Goal: Transaction & Acquisition: Purchase product/service

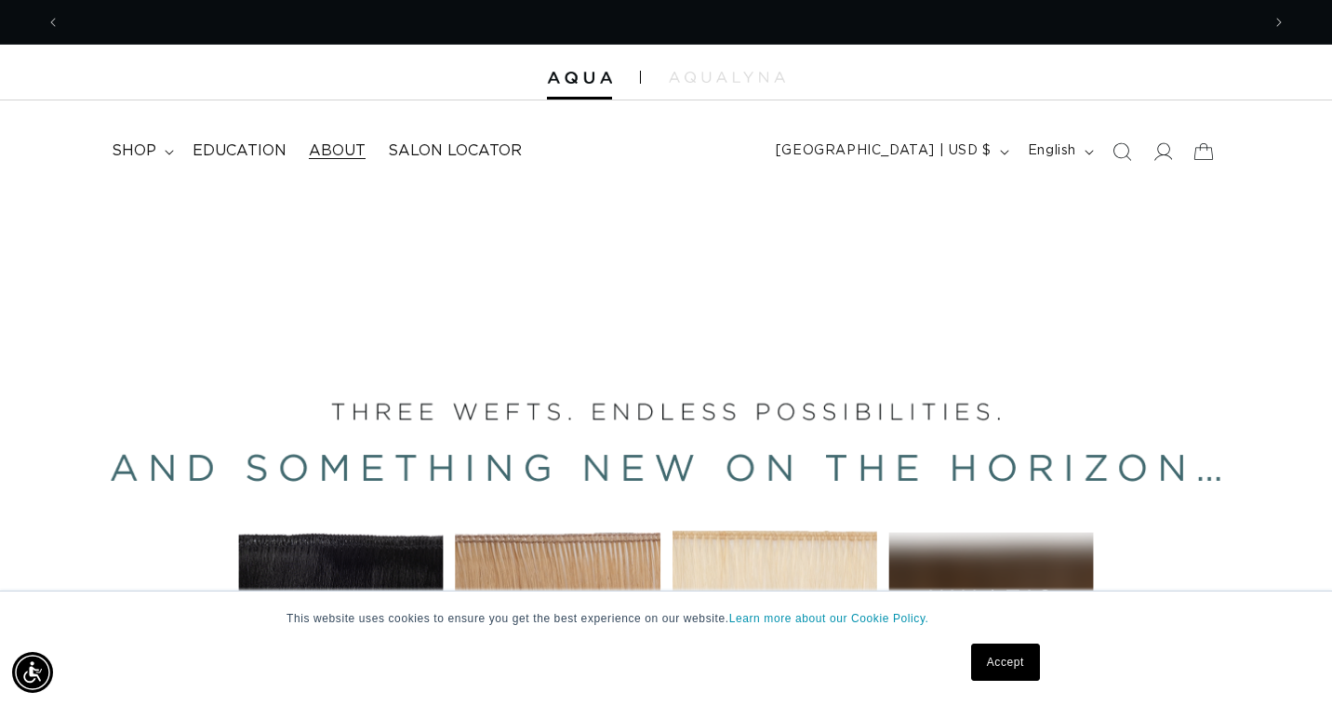
scroll to position [0, 2399]
click at [168, 143] on summary "shop" at bounding box center [140, 151] width 81 height 42
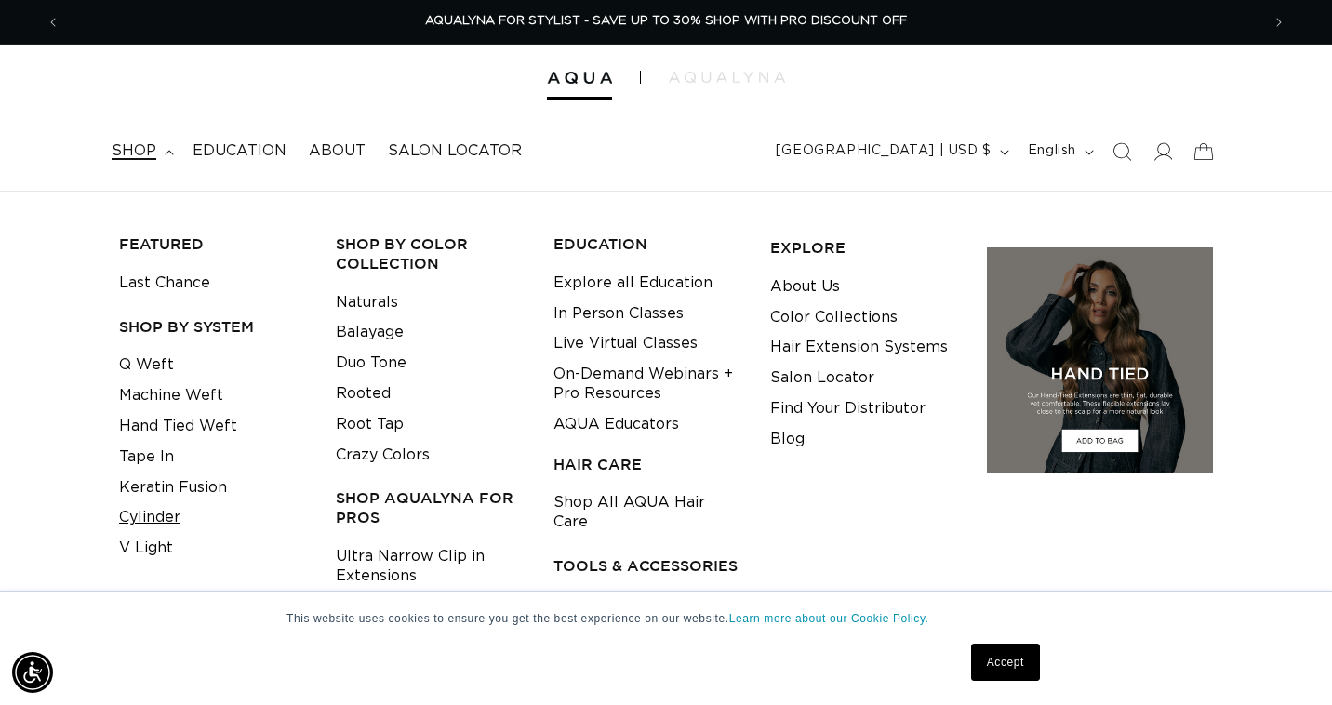
click at [163, 502] on link "Cylinder" at bounding box center [149, 517] width 61 height 31
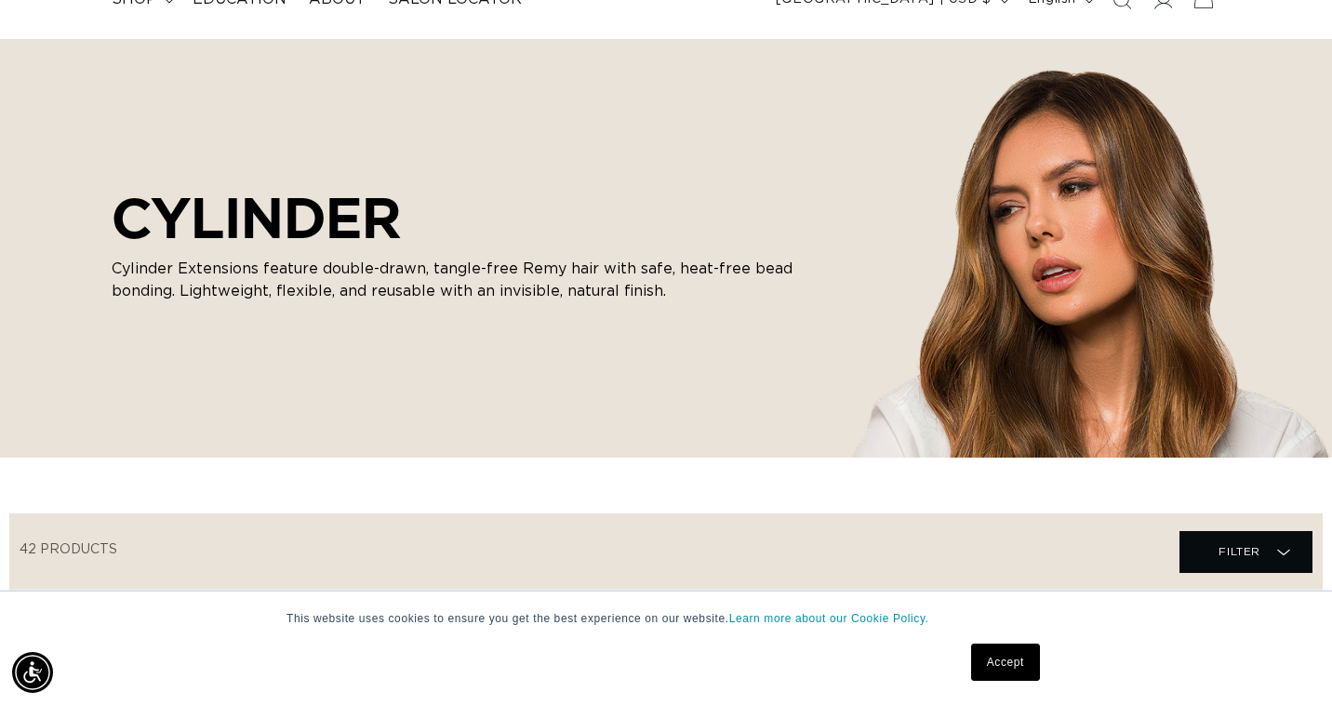
scroll to position [156, 0]
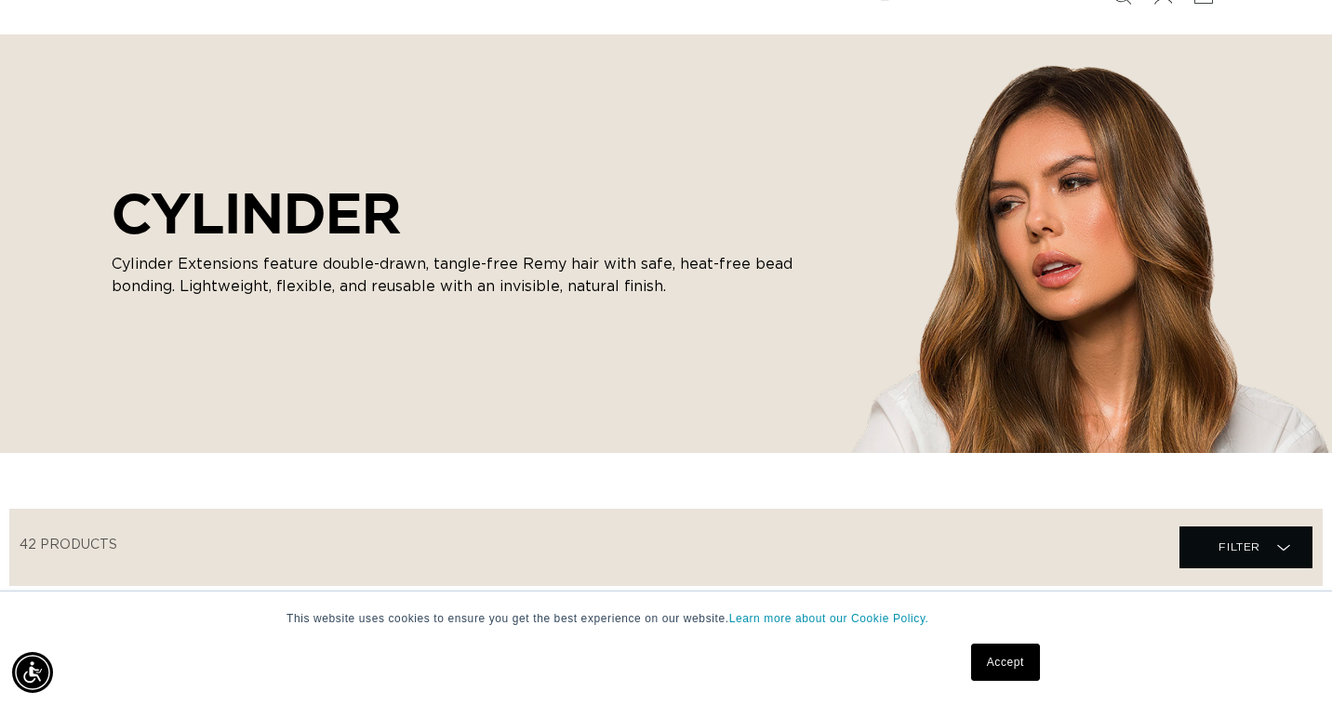
click at [999, 659] on link "Accept" at bounding box center [1005, 661] width 69 height 37
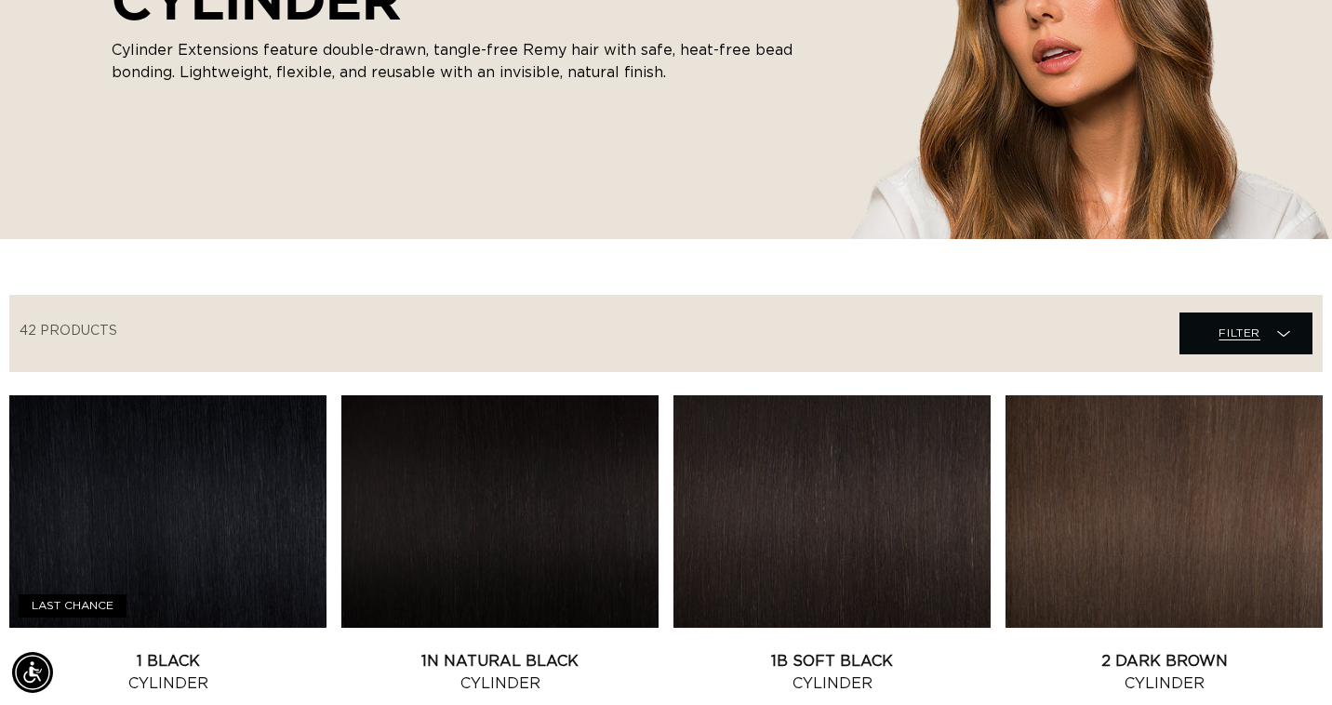
scroll to position [0, 0]
click at [1247, 329] on span "Filter" at bounding box center [1239, 332] width 42 height 35
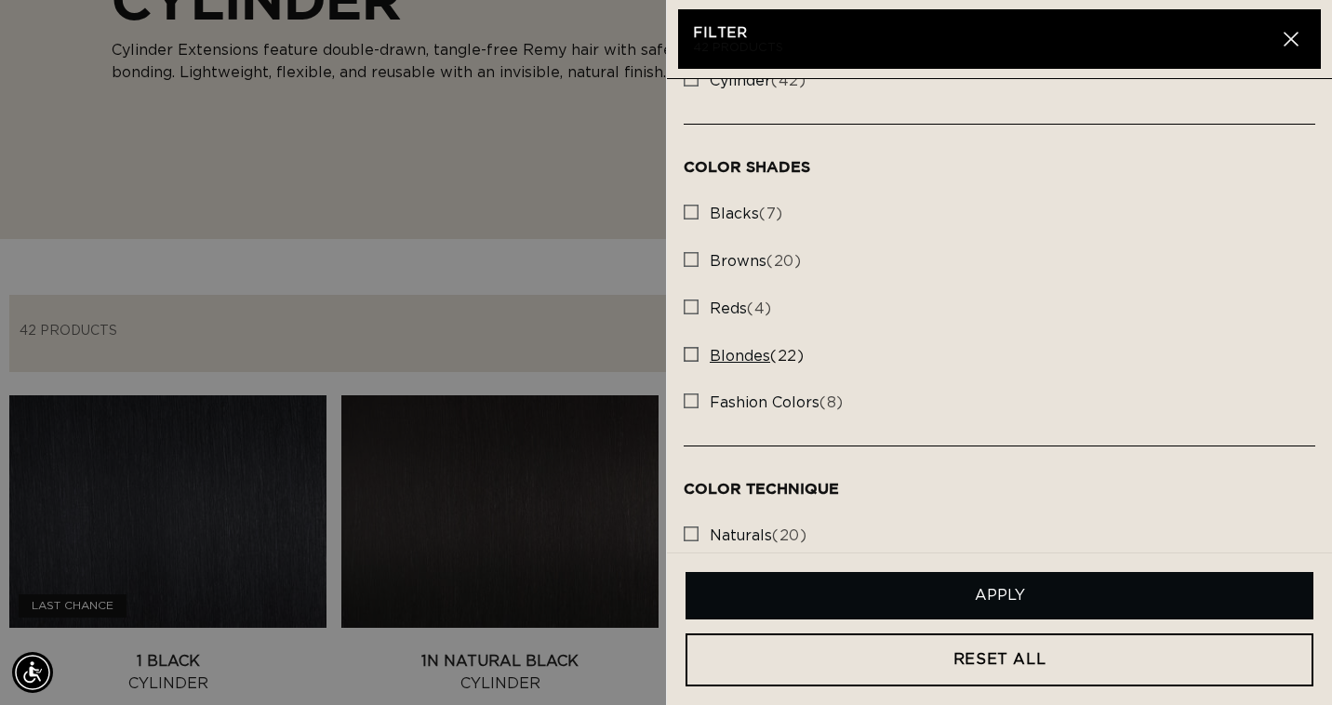
scroll to position [345, 0]
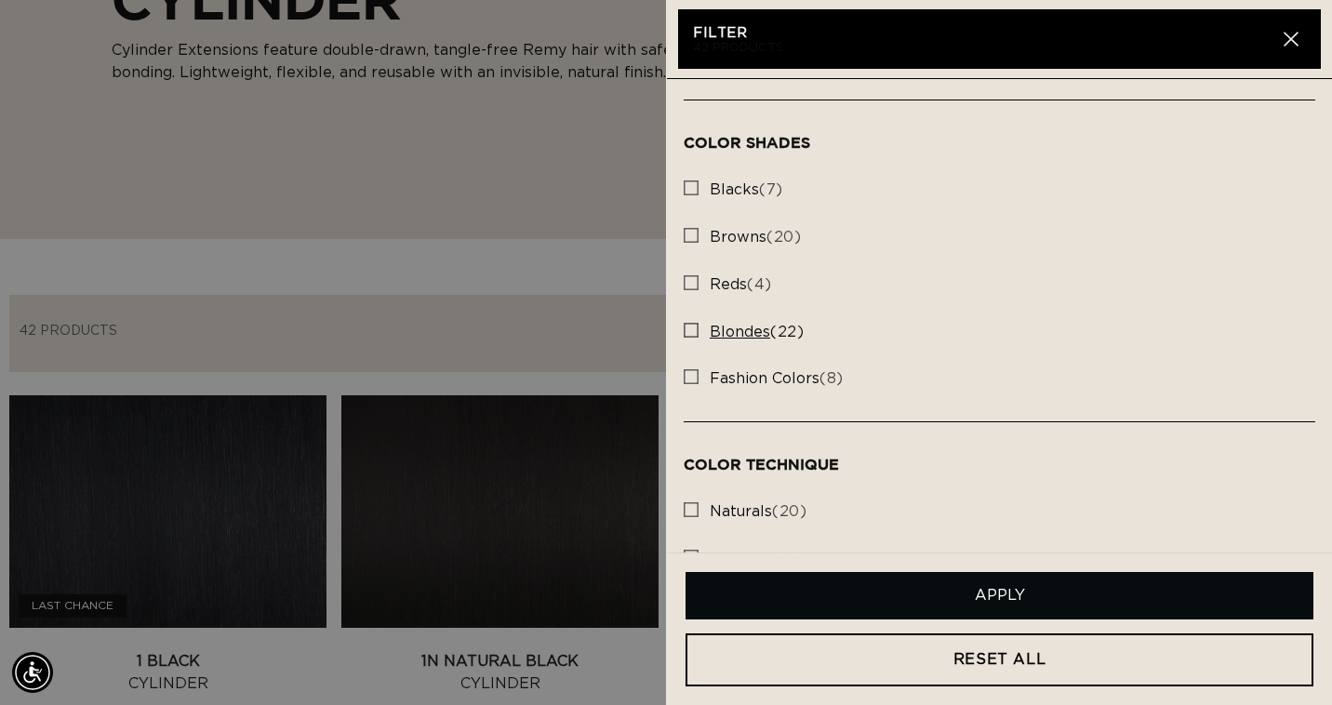
click at [696, 331] on icon at bounding box center [690, 330] width 15 height 15
click at [696, 331] on input "blondes (22) blondes (22 products)" at bounding box center [690, 325] width 15 height 15
checkbox input "true"
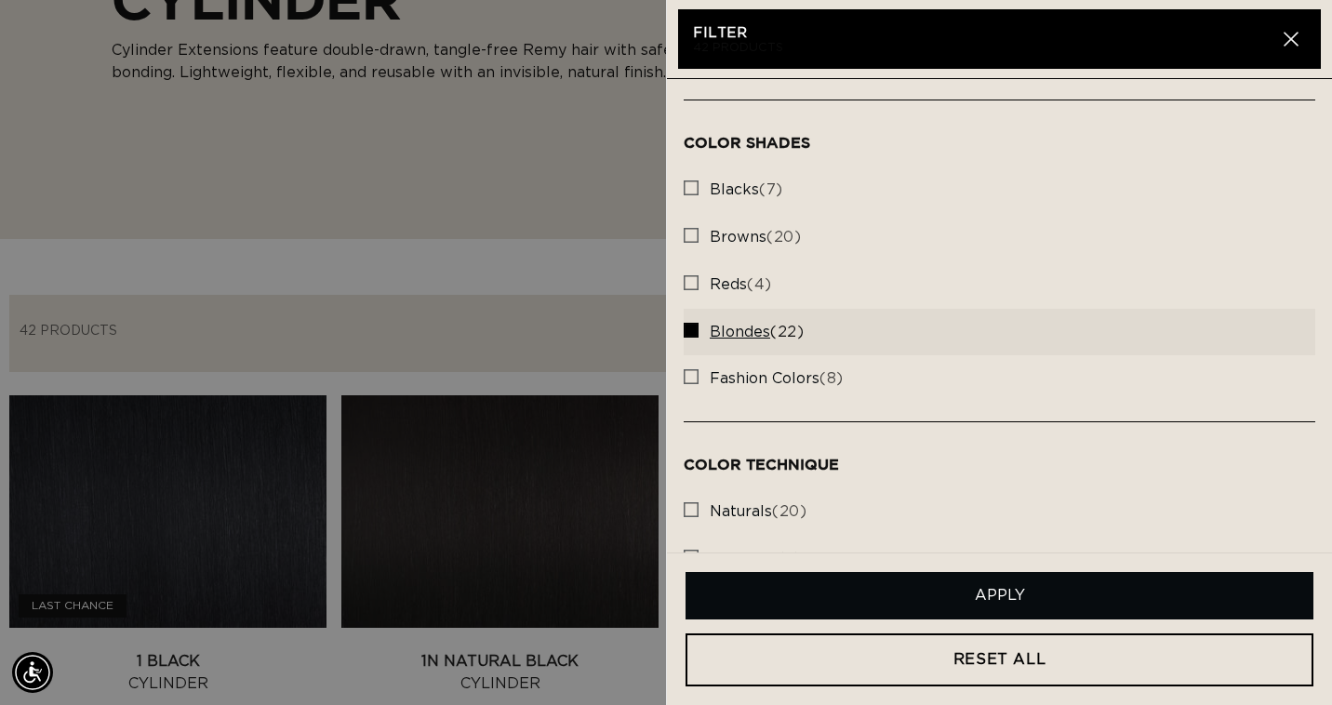
scroll to position [0, 0]
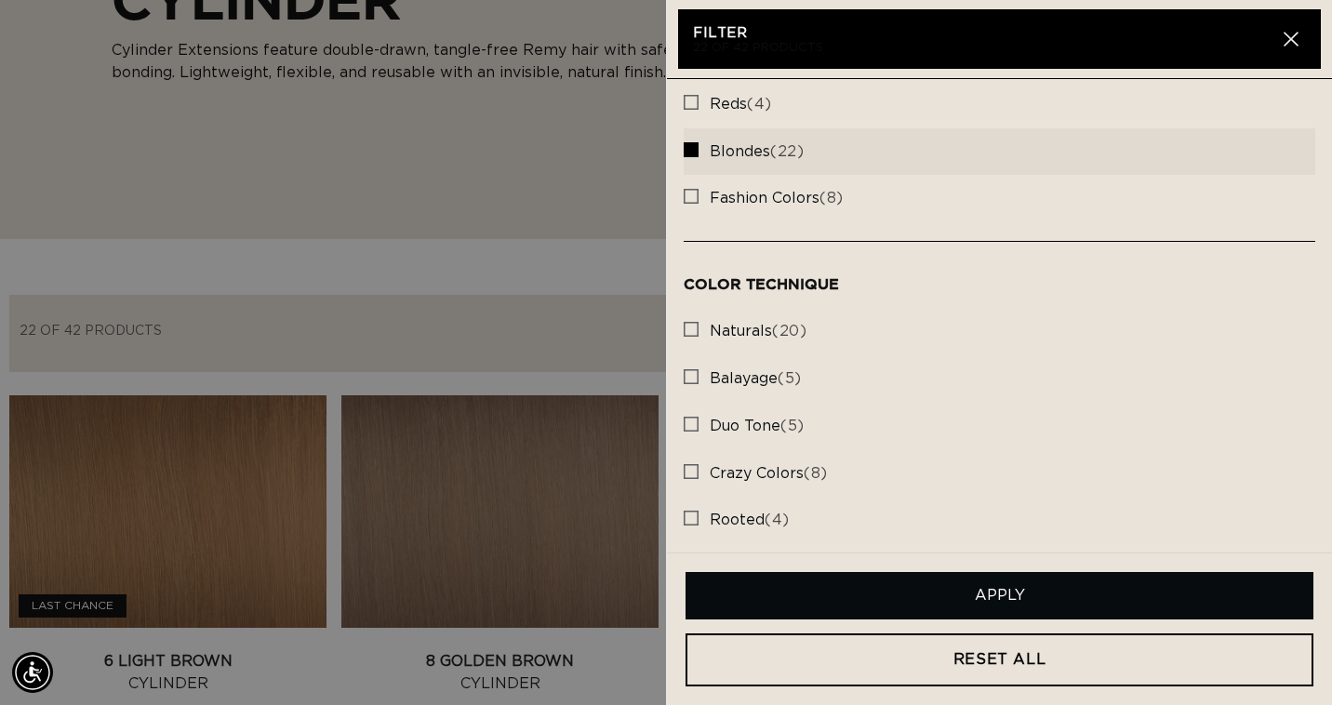
scroll to position [524, 0]
click at [996, 589] on button "Apply" at bounding box center [999, 595] width 628 height 47
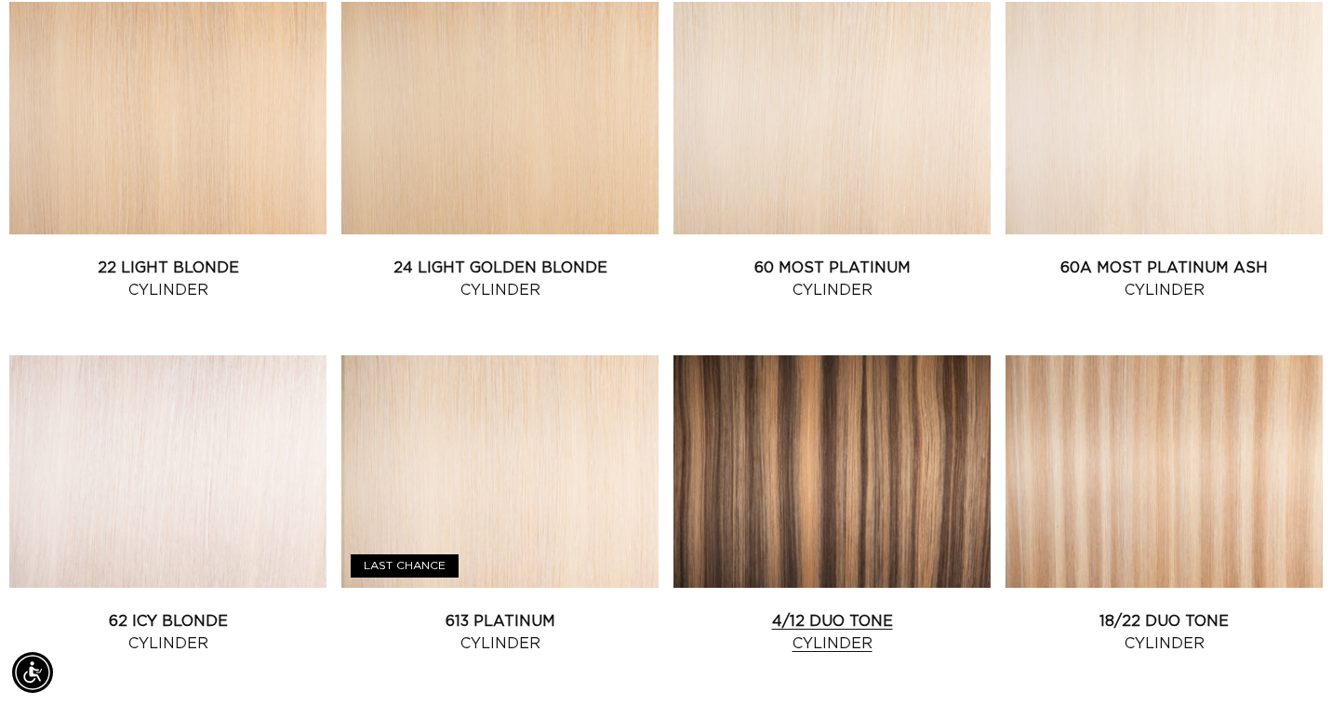
scroll to position [0, 0]
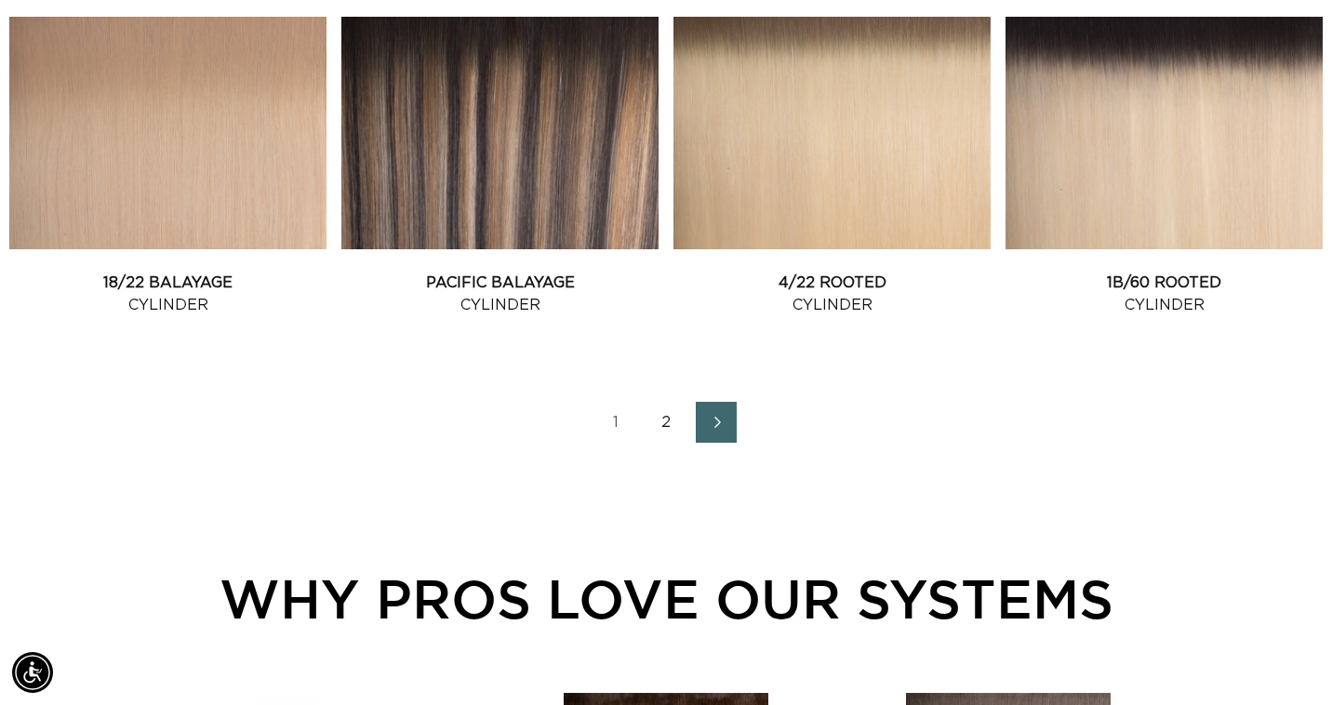
click at [645, 439] on link "2" at bounding box center [665, 422] width 41 height 41
